Goal: Transaction & Acquisition: Purchase product/service

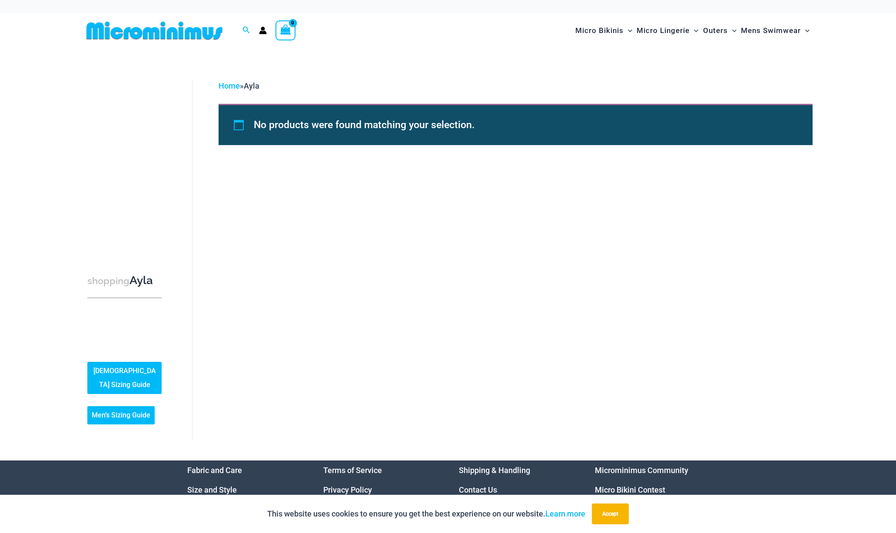
click at [154, 29] on img at bounding box center [154, 31] width 143 height 20
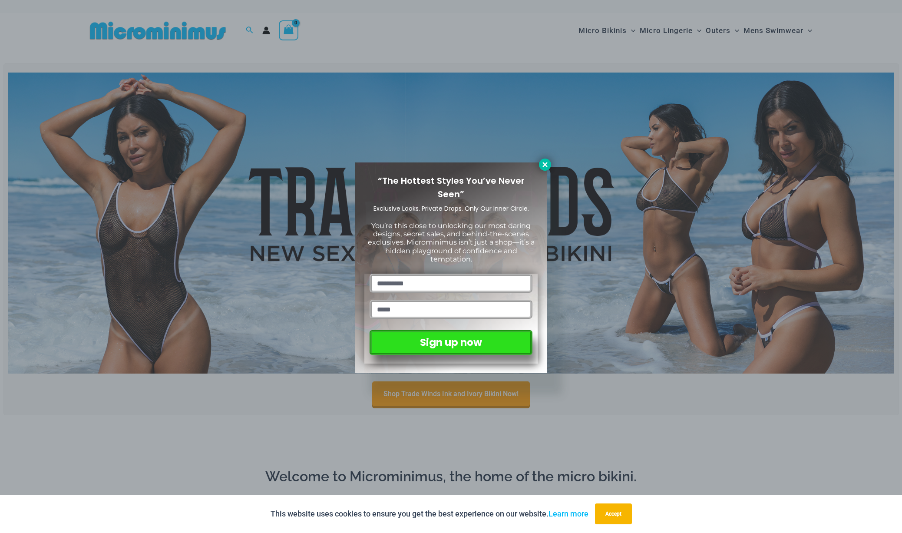
click at [545, 165] on icon at bounding box center [545, 164] width 5 height 5
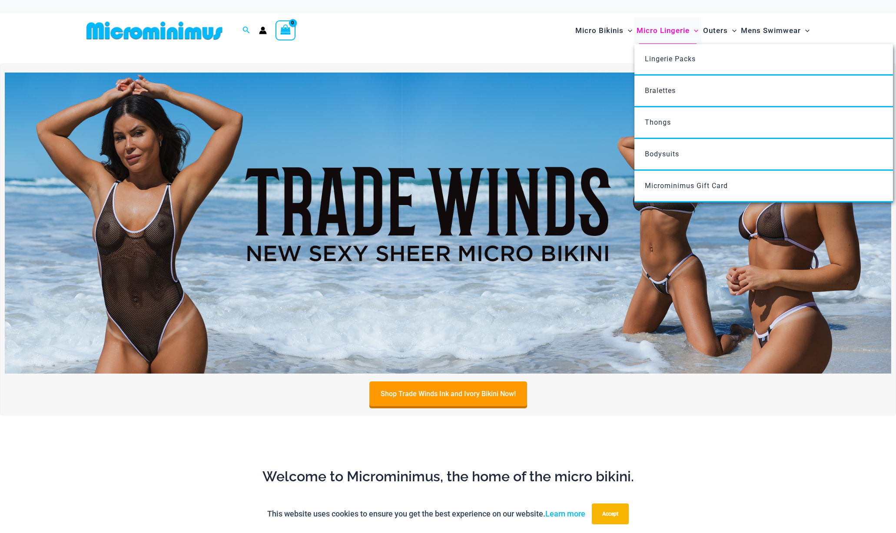
click at [667, 32] on span "Micro Lingerie" at bounding box center [662, 31] width 53 height 22
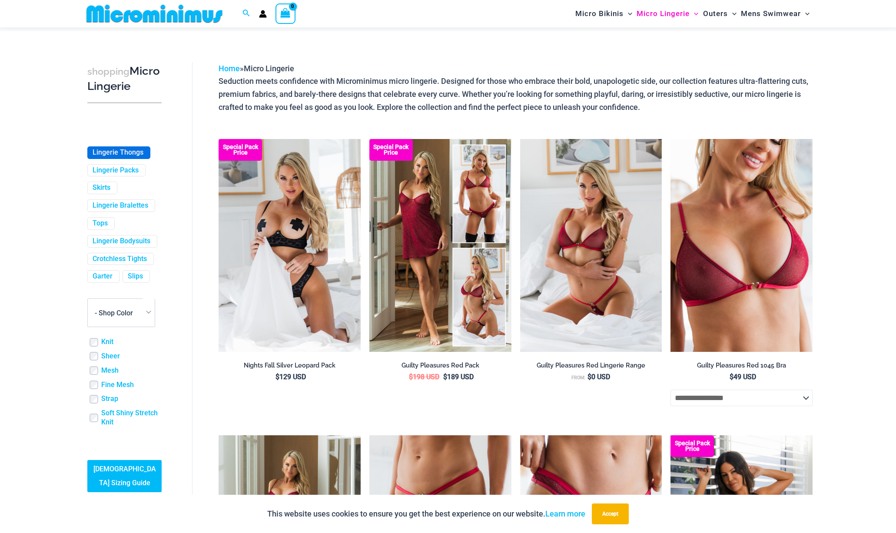
scroll to position [199, 0]
click at [105, 246] on link "Lingerie Bodysuits" at bounding box center [122, 241] width 58 height 9
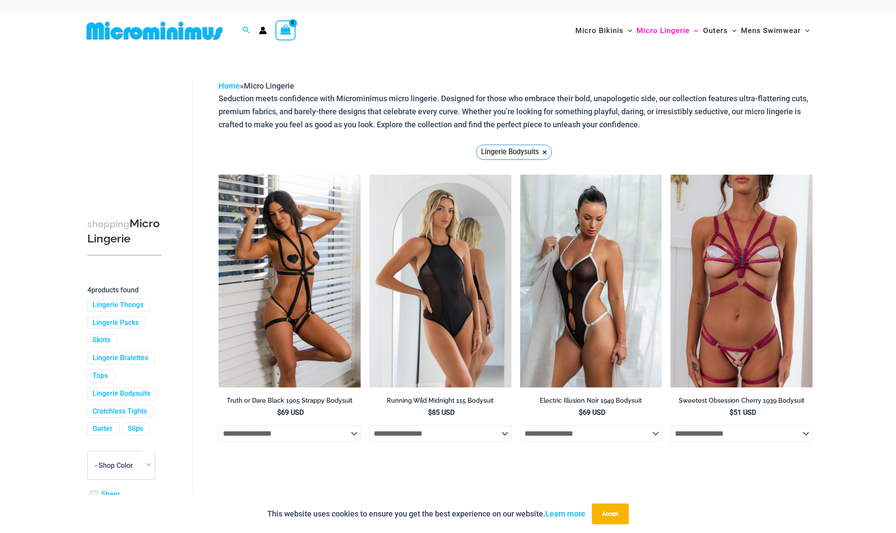
scroll to position [100, 0]
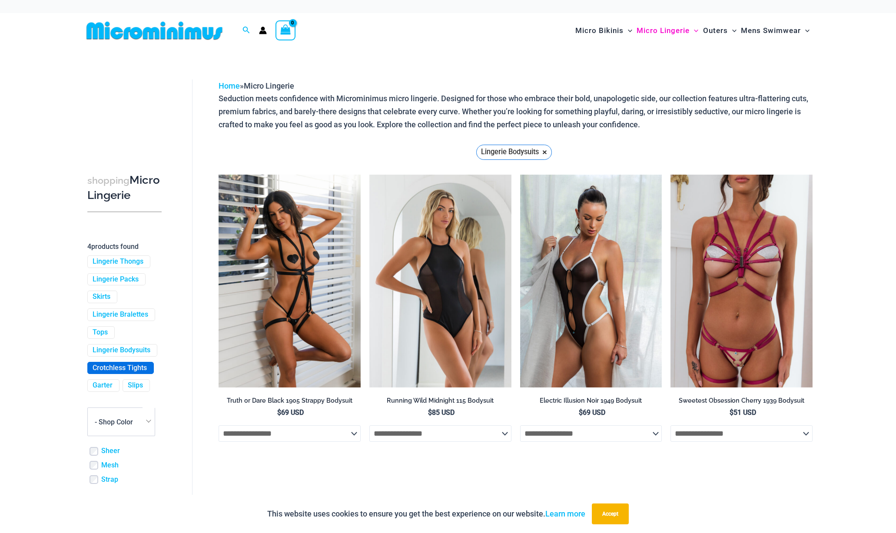
click at [109, 373] on link "Crotchless Tights" at bounding box center [120, 368] width 54 height 9
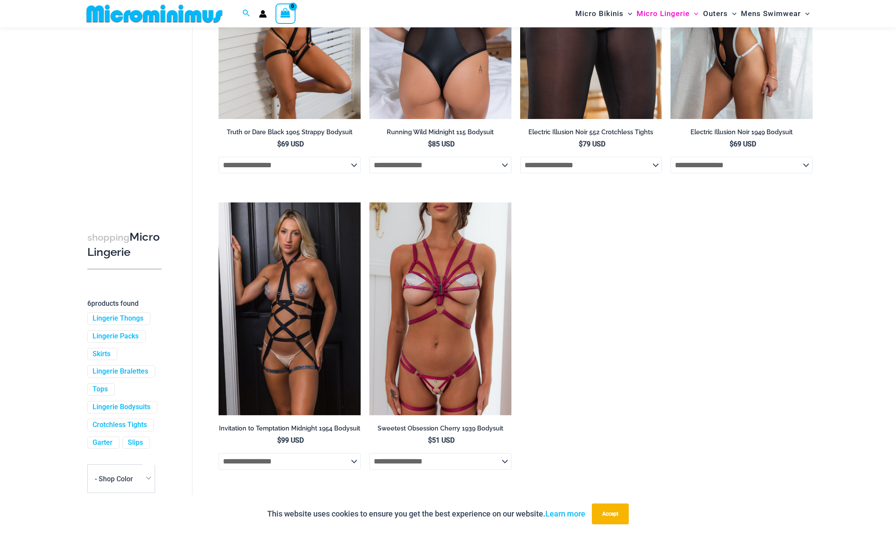
scroll to position [86, 0]
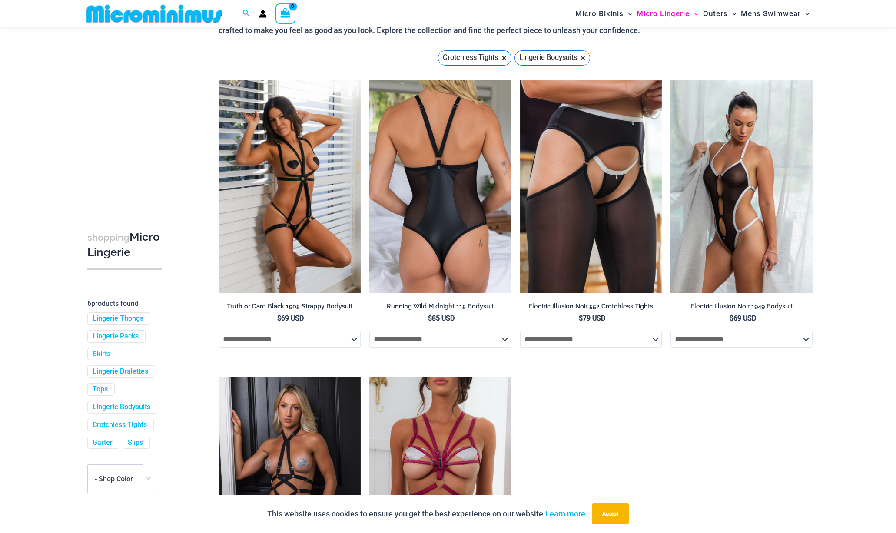
click at [451, 225] on img at bounding box center [440, 186] width 142 height 213
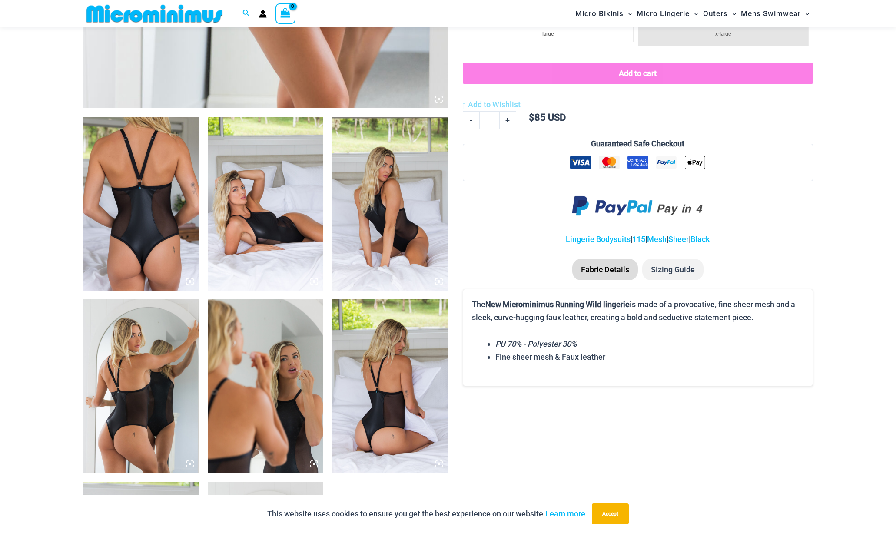
scroll to position [582, 0]
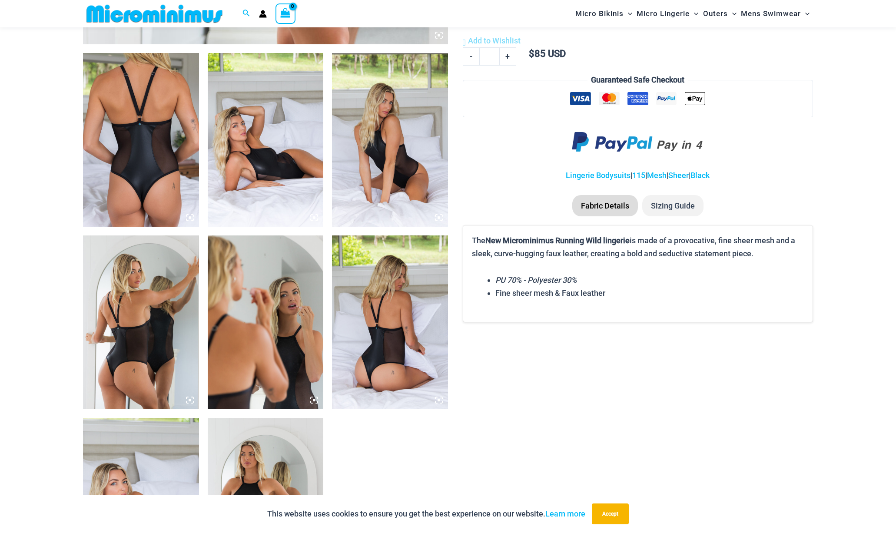
click at [280, 181] on img at bounding box center [266, 140] width 116 height 174
